Goal: Transaction & Acquisition: Purchase product/service

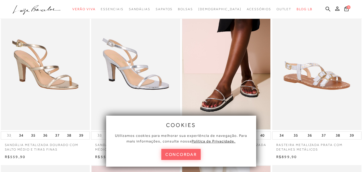
click at [176, 153] on button "concordar" at bounding box center [181, 154] width 40 height 11
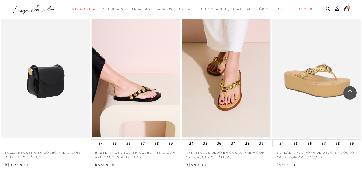
scroll to position [402, 0]
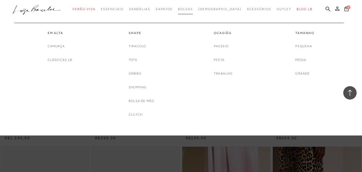
click at [193, 11] on link "Bolsas" at bounding box center [185, 9] width 15 height 10
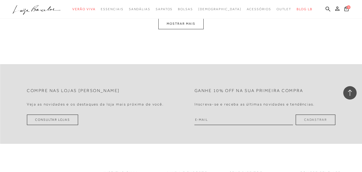
scroll to position [992, 0]
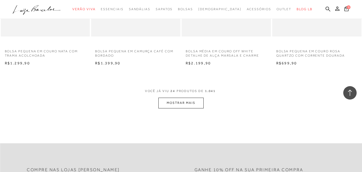
click at [182, 104] on button "MOSTRAR MAIS" at bounding box center [180, 103] width 45 height 10
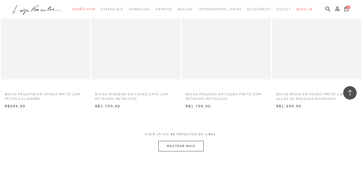
scroll to position [2001, 0]
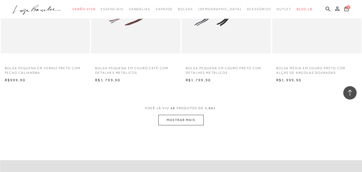
click at [188, 120] on button "MOSTRAR MAIS" at bounding box center [180, 120] width 45 height 10
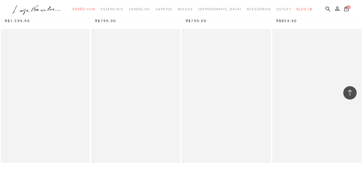
scroll to position [2430, 0]
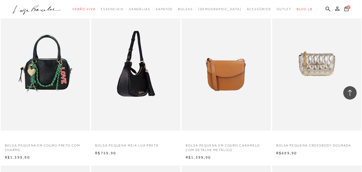
click at [136, 81] on img at bounding box center [136, 64] width 89 height 134
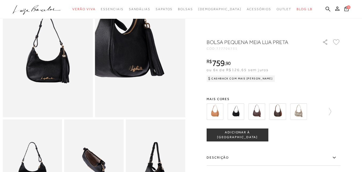
scroll to position [57, 0]
